Goal: Find specific page/section: Find specific page/section

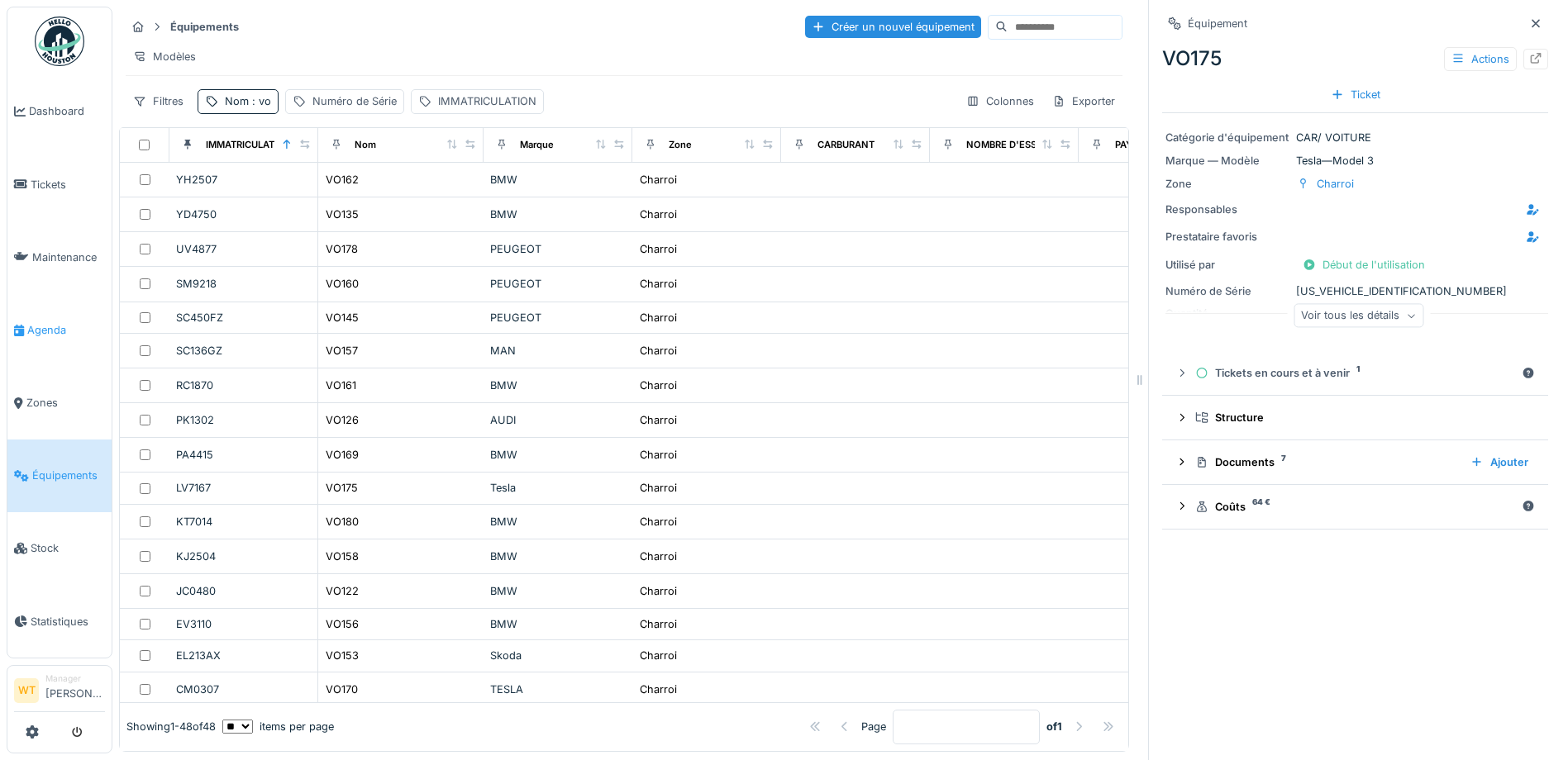
click at [44, 332] on link "Agenda" at bounding box center [59, 329] width 104 height 73
